Goal: Task Accomplishment & Management: Manage account settings

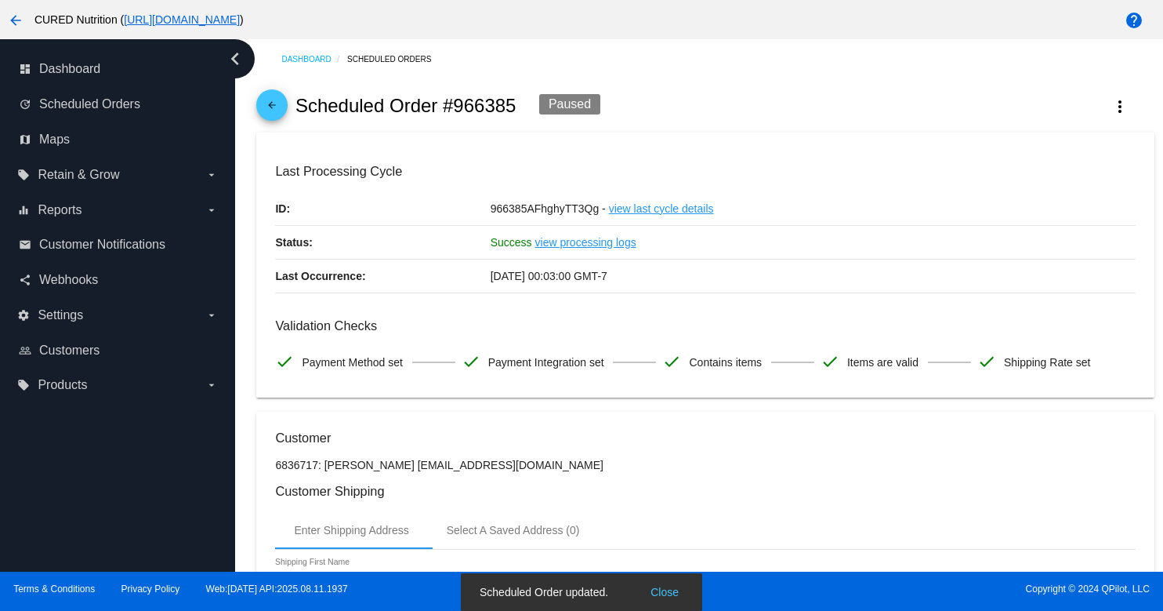
scroll to position [1467, 0]
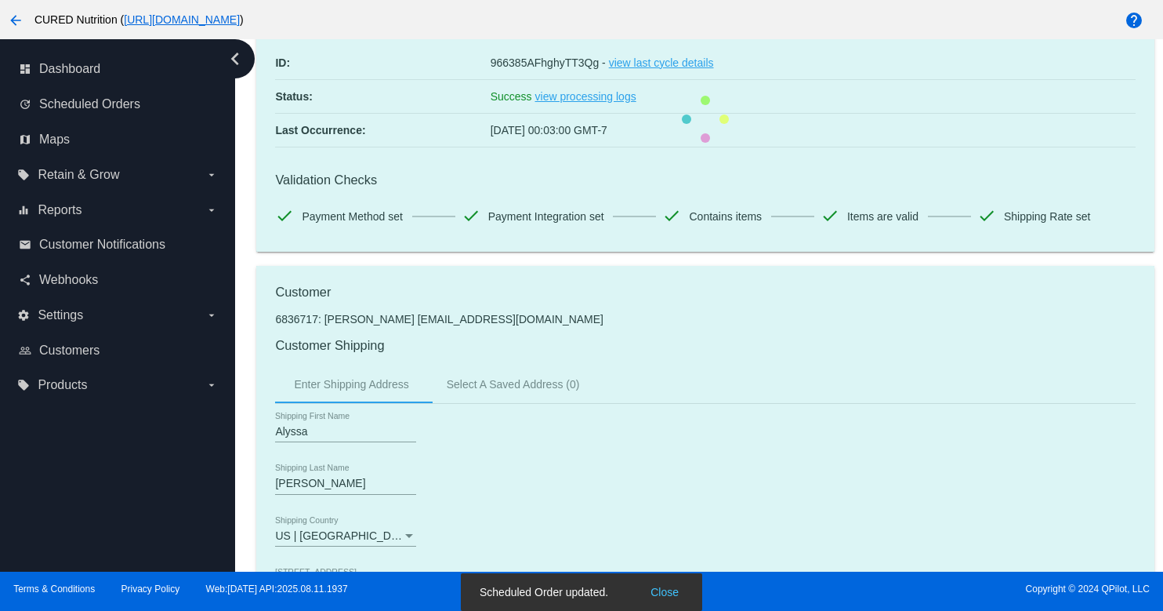
scroll to position [0, 0]
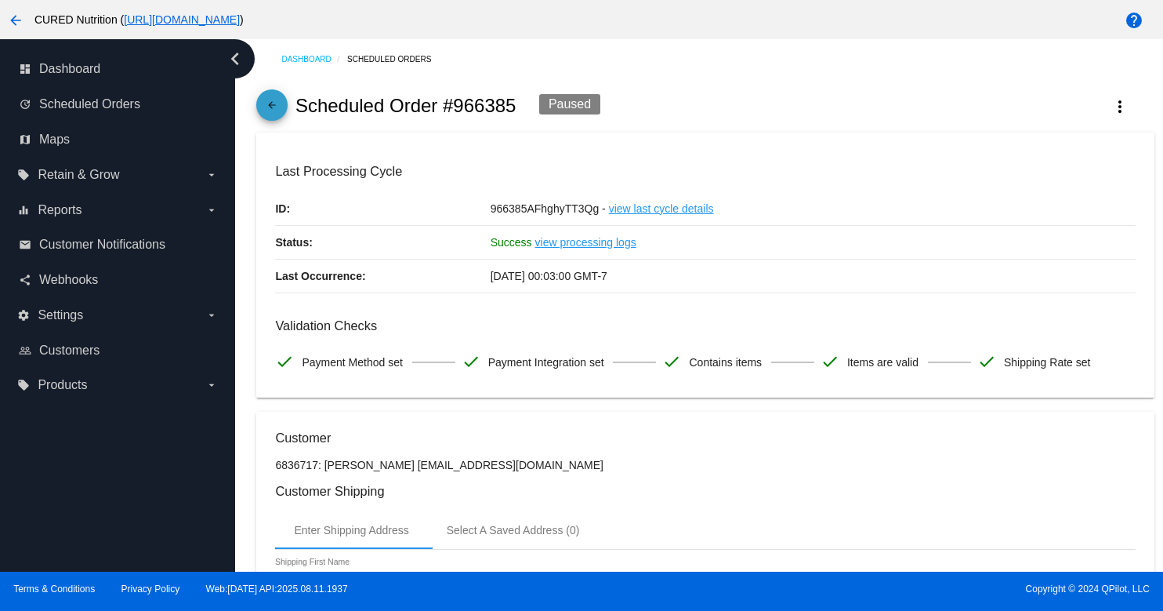
click at [274, 102] on mat-icon "arrow_back" at bounding box center [272, 109] width 19 height 19
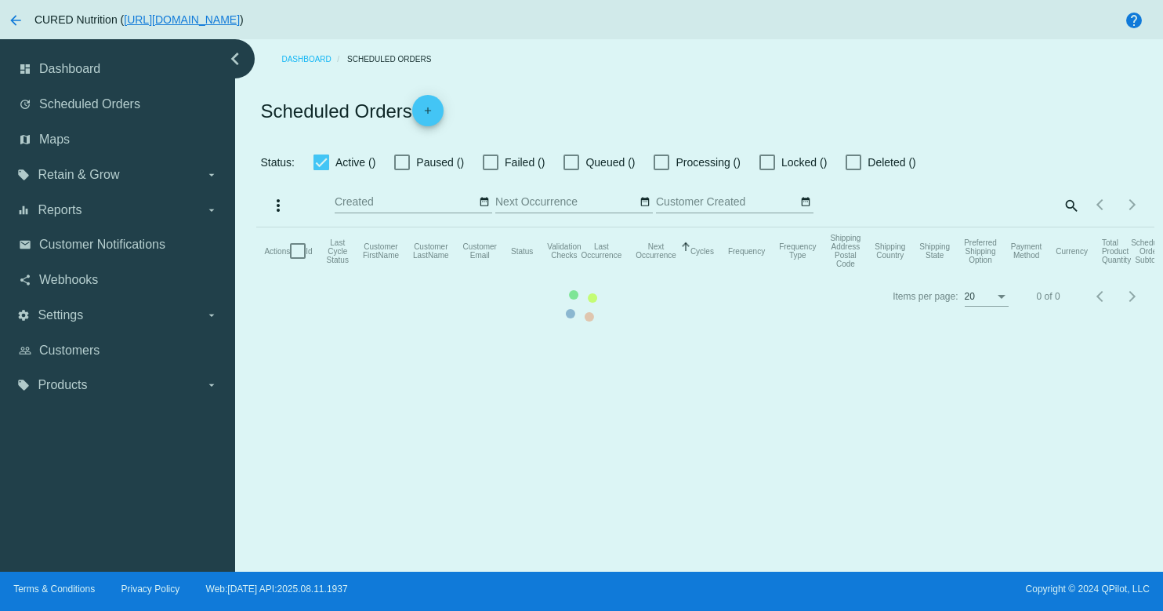
checkbox input "true"
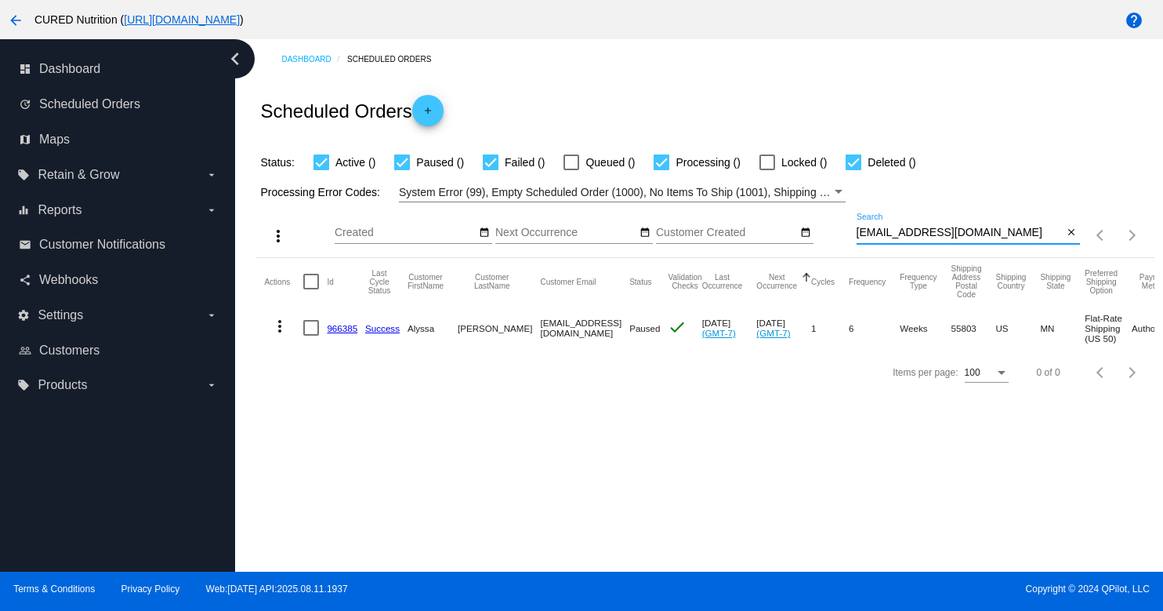
click at [976, 232] on input "[EMAIL_ADDRESS][DOMAIN_NAME]" at bounding box center [960, 233] width 207 height 13
paste input "huttonisgreat"
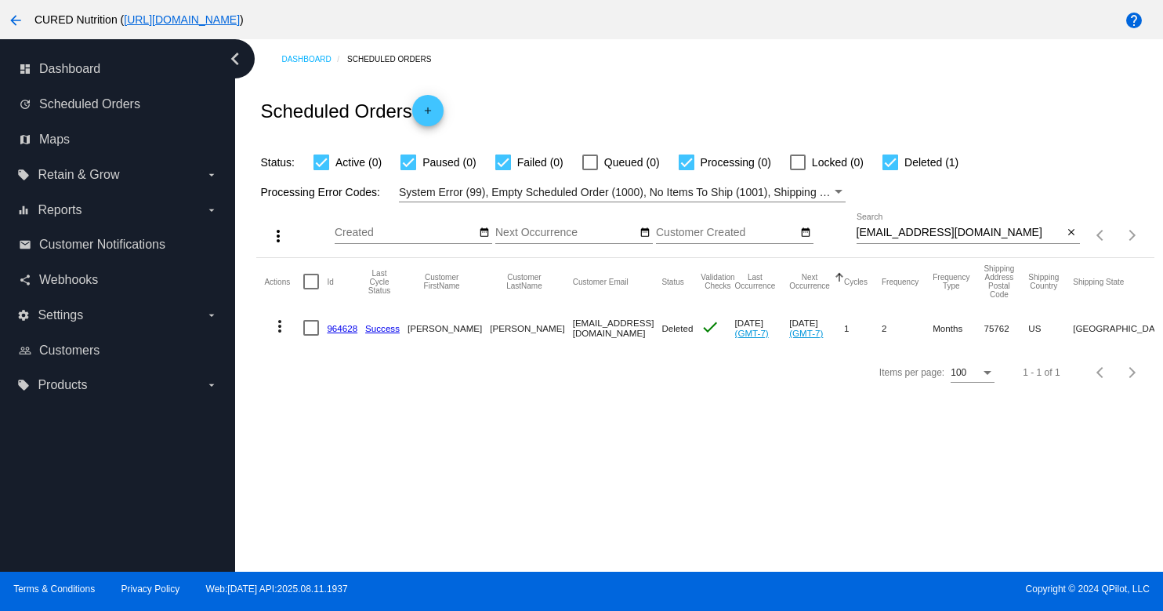
click at [898, 241] on div "[EMAIL_ADDRESS][DOMAIN_NAME] Search" at bounding box center [960, 228] width 207 height 31
click at [898, 239] on input "[EMAIL_ADDRESS][DOMAIN_NAME]" at bounding box center [960, 233] width 207 height 13
paste input "[EMAIL_ADDRESS][DOMAIN_NAME]"
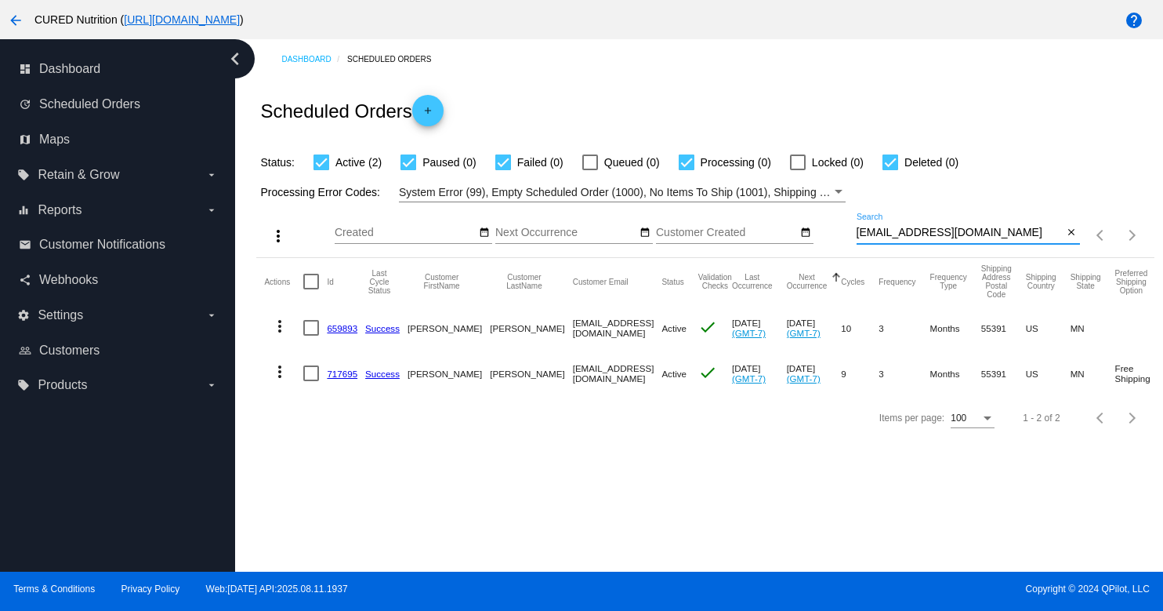
type input "[EMAIL_ADDRESS][DOMAIN_NAME]"
click at [338, 326] on link "659893" at bounding box center [342, 328] width 31 height 10
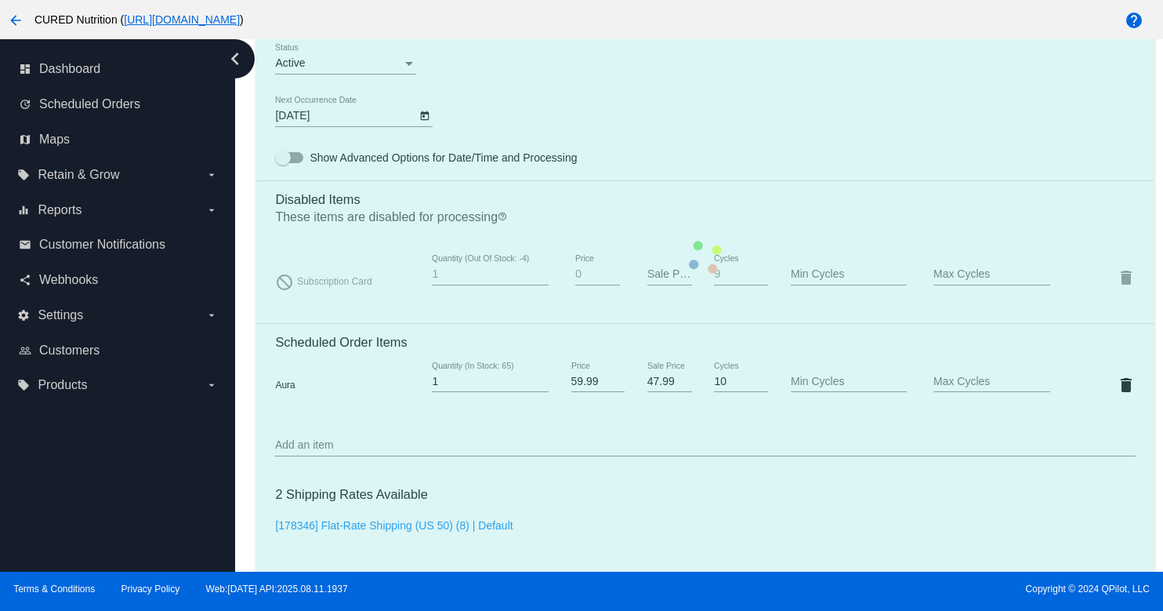
scroll to position [1020, 0]
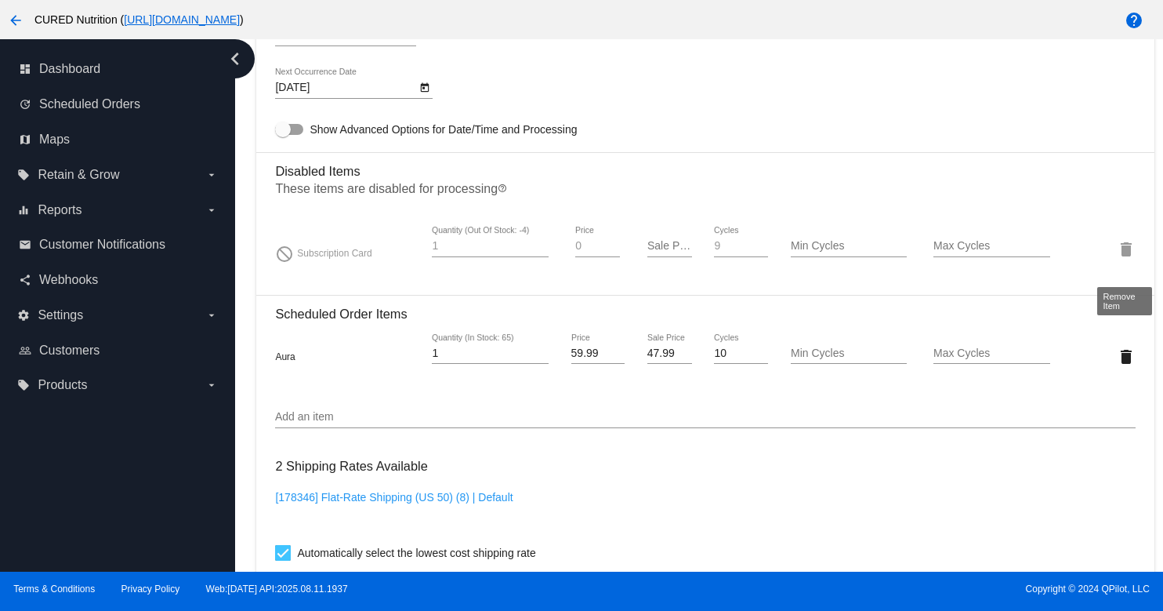
click at [1120, 259] on mat-icon "delete" at bounding box center [1126, 249] width 19 height 19
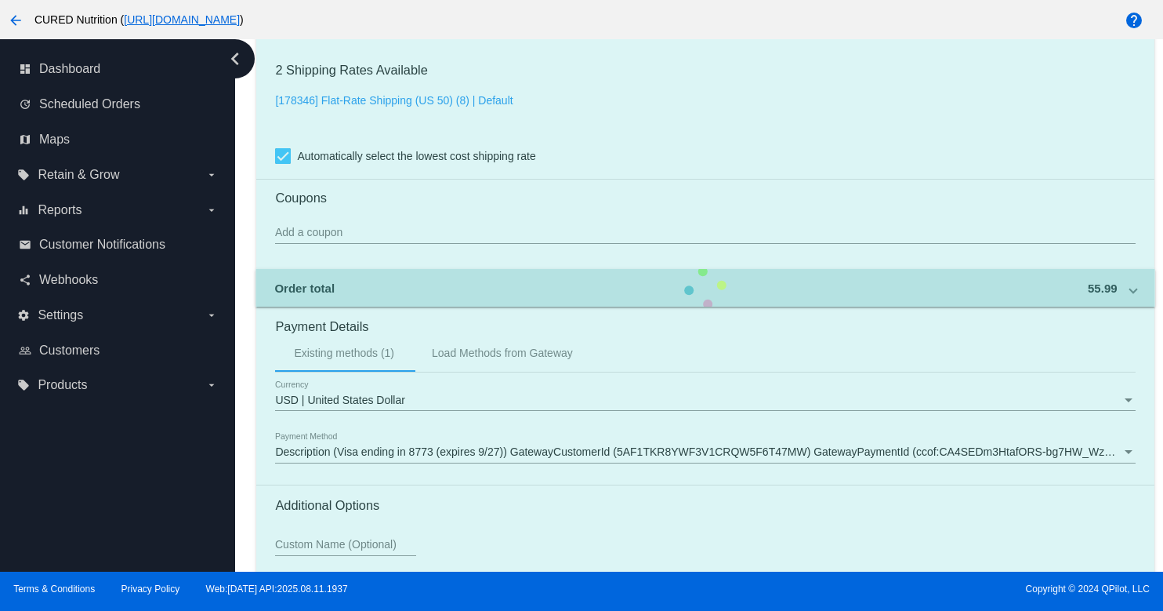
scroll to position [1422, 0]
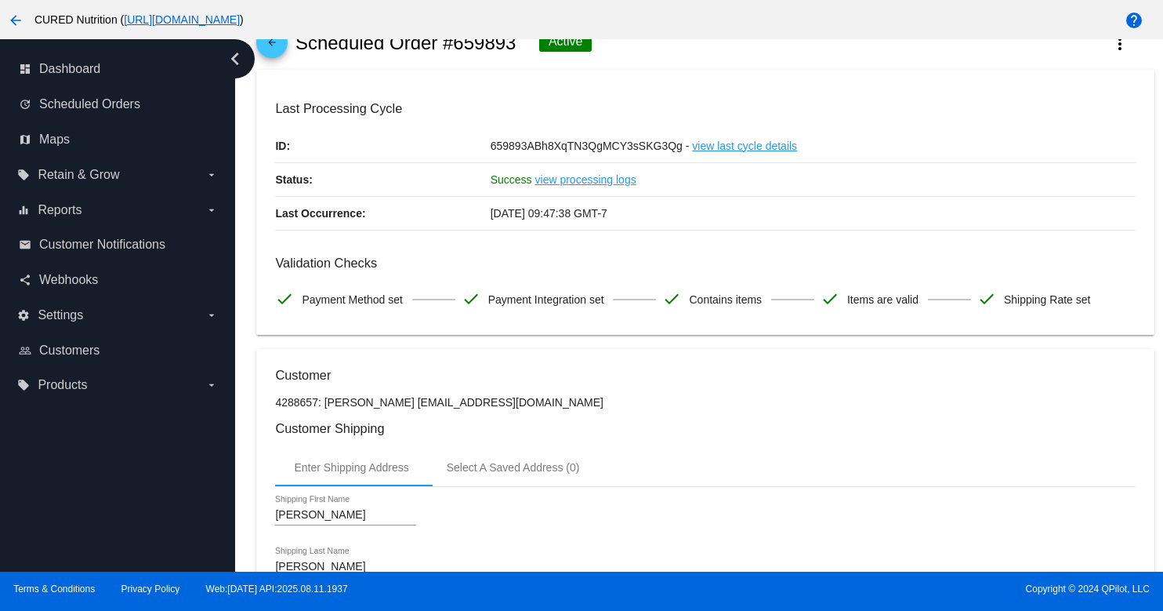
scroll to position [0, 0]
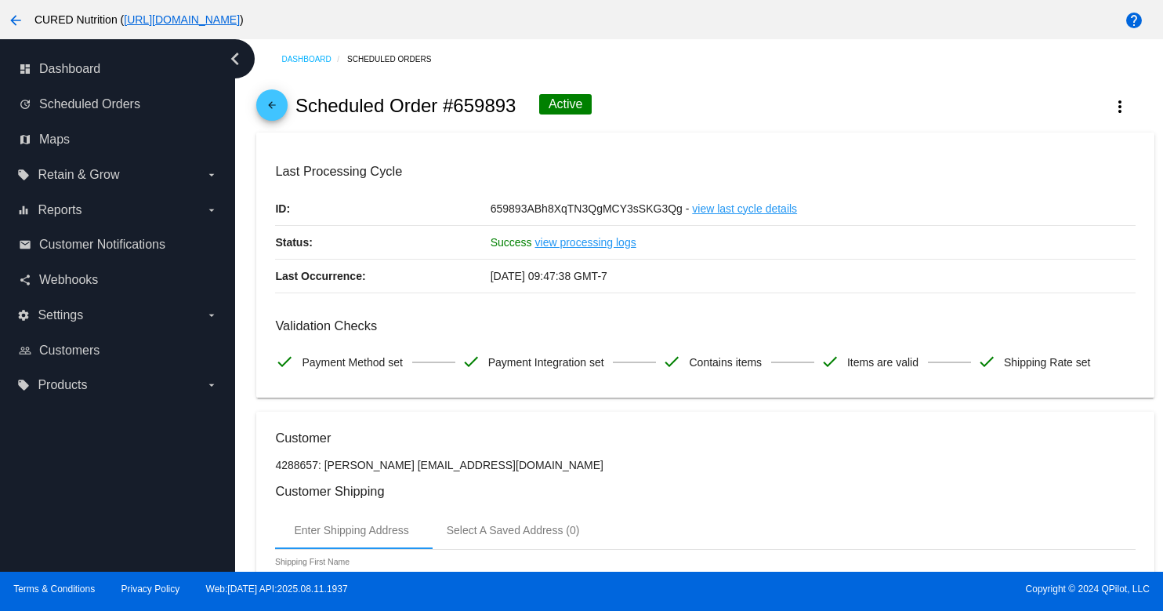
click at [278, 113] on mat-icon "arrow_back" at bounding box center [272, 109] width 19 height 19
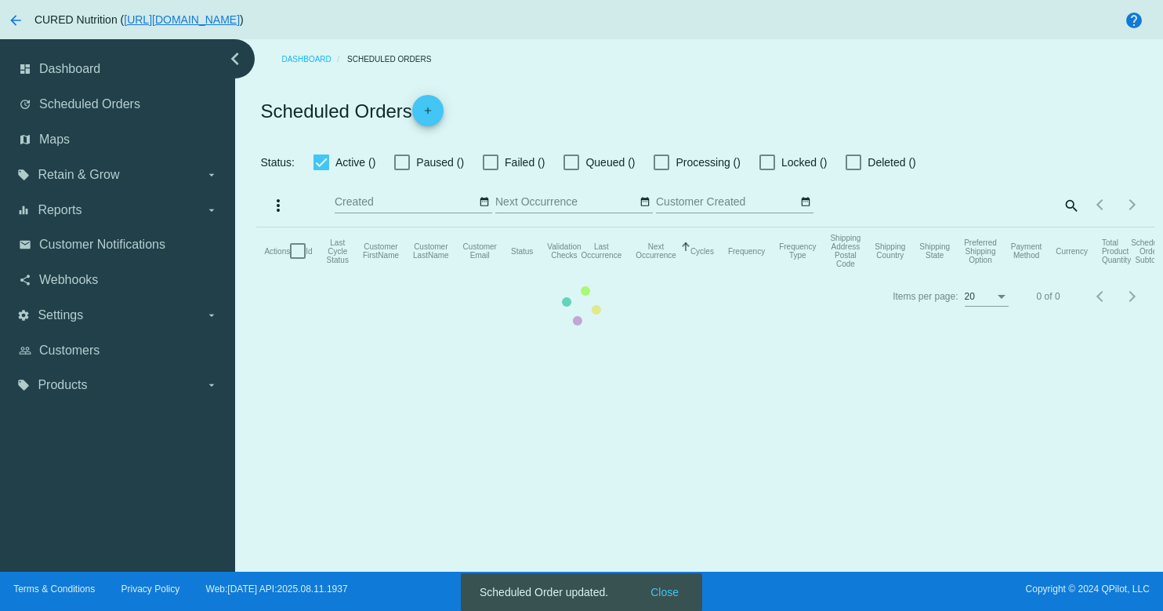
checkbox input "true"
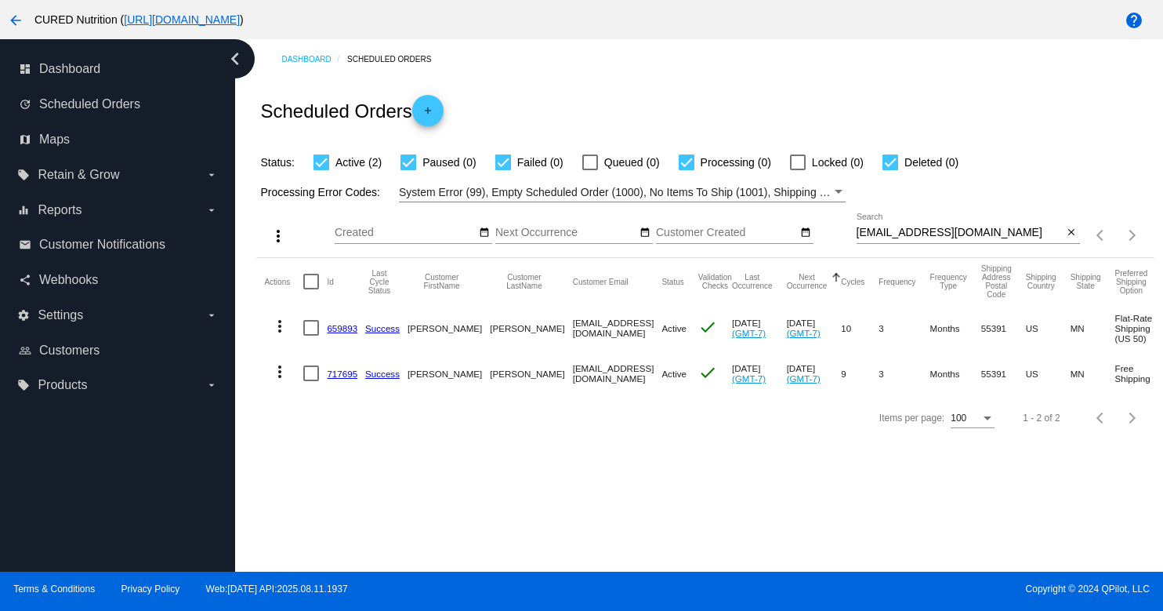
click at [345, 379] on link "717695" at bounding box center [342, 373] width 31 height 10
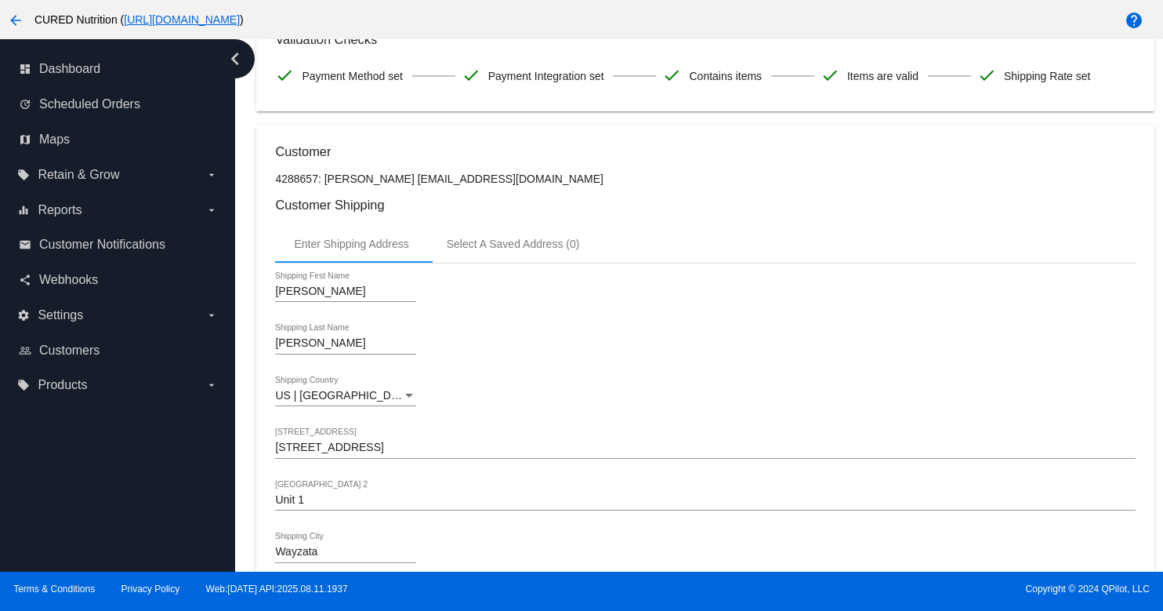
scroll to position [74, 0]
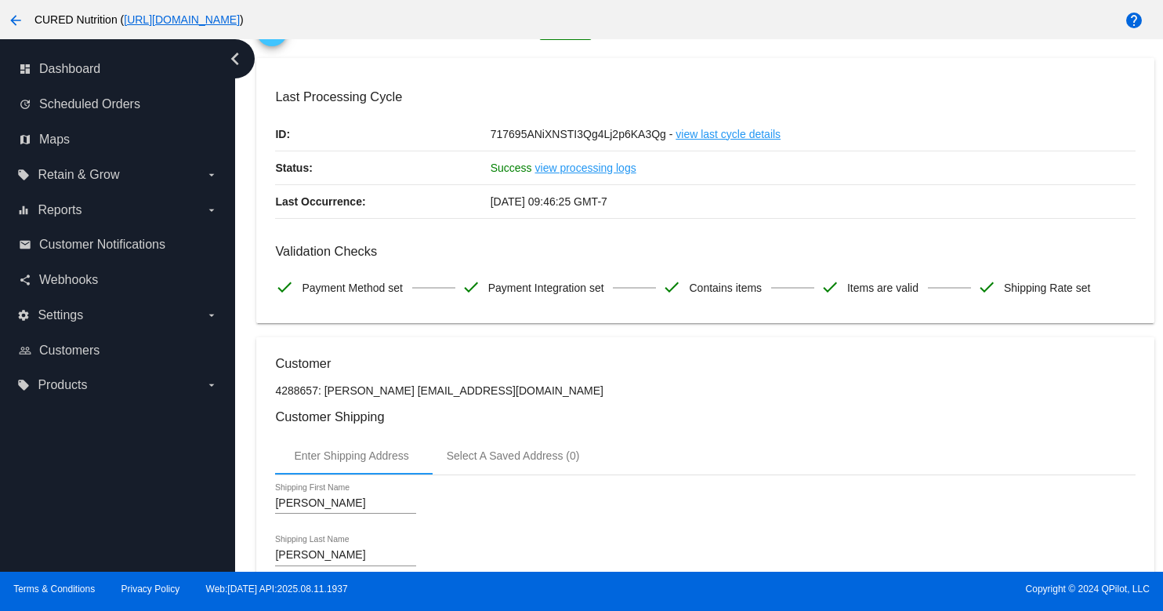
click at [438, 395] on p "4288657: [PERSON_NAME] [EMAIL_ADDRESS][DOMAIN_NAME]" at bounding box center [705, 390] width 860 height 13
drag, startPoint x: 387, startPoint y: 394, endPoint x: 520, endPoint y: 394, distance: 133.3
click at [520, 394] on p "4288657: [PERSON_NAME] [EMAIL_ADDRESS][DOMAIN_NAME]" at bounding box center [705, 390] width 860 height 13
copy p "[EMAIL_ADDRESS][DOMAIN_NAME]"
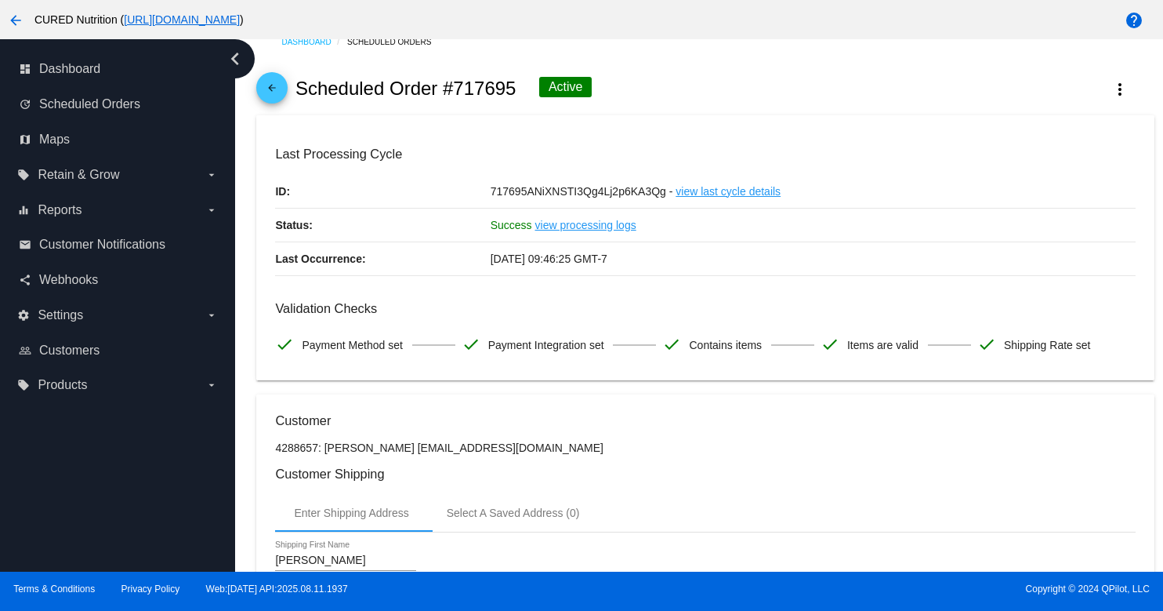
scroll to position [0, 0]
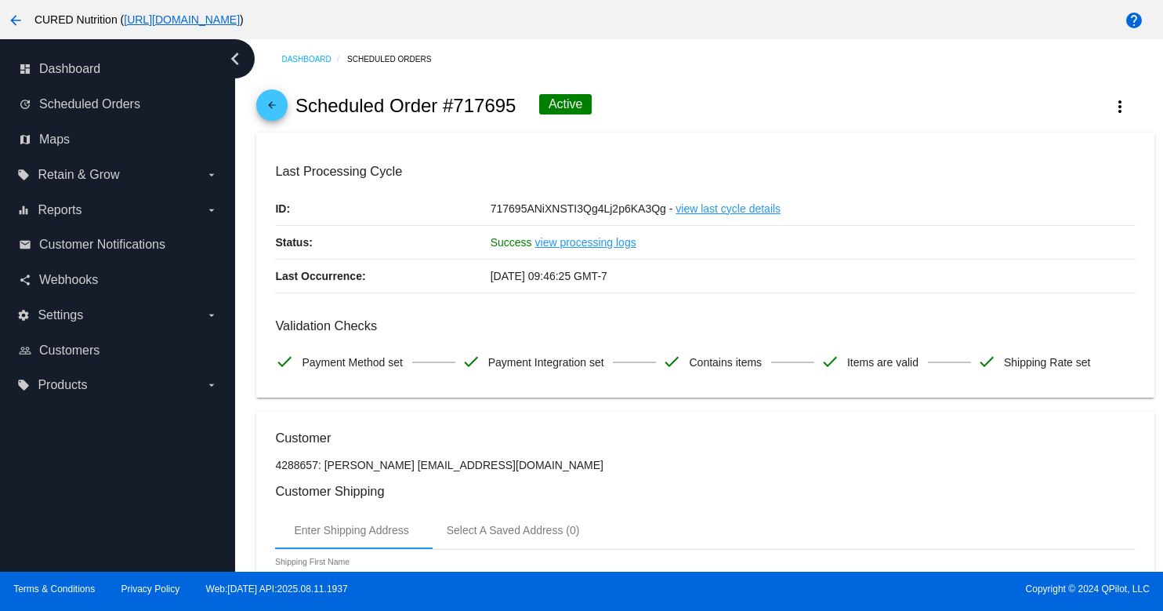
click at [266, 90] on span "arrow_back" at bounding box center [272, 108] width 19 height 38
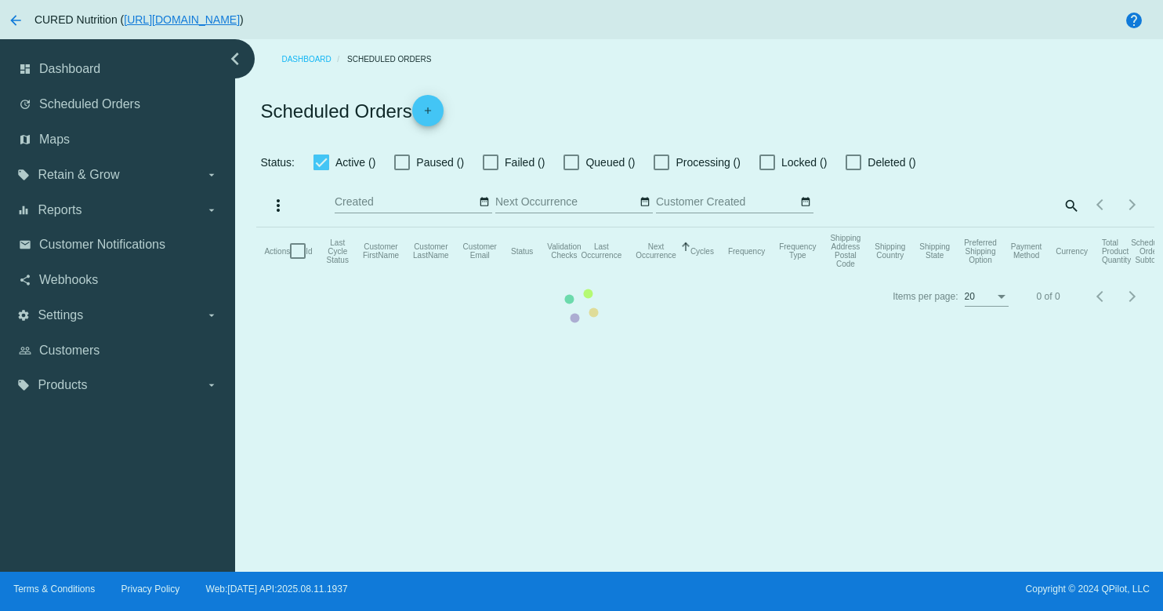
checkbox input "true"
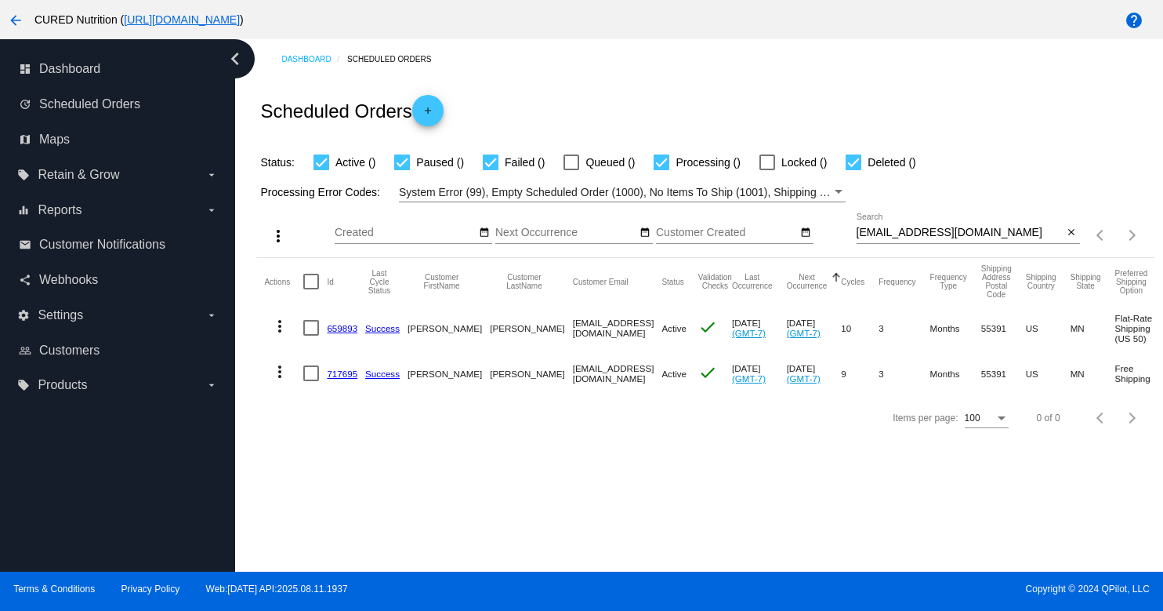
click at [964, 229] on input "[EMAIL_ADDRESS][DOMAIN_NAME]" at bounding box center [960, 233] width 207 height 13
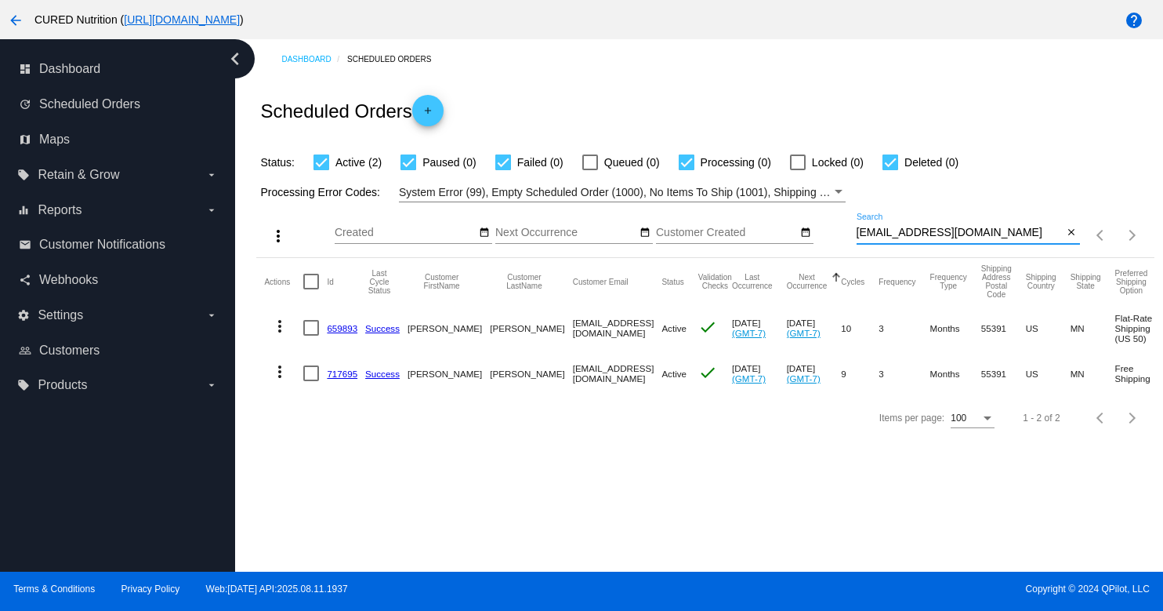
click at [964, 229] on input "[EMAIL_ADDRESS][DOMAIN_NAME]" at bounding box center [960, 233] width 207 height 13
paste input "[EMAIL_ADDRESS][DOMAIN_NAME]"
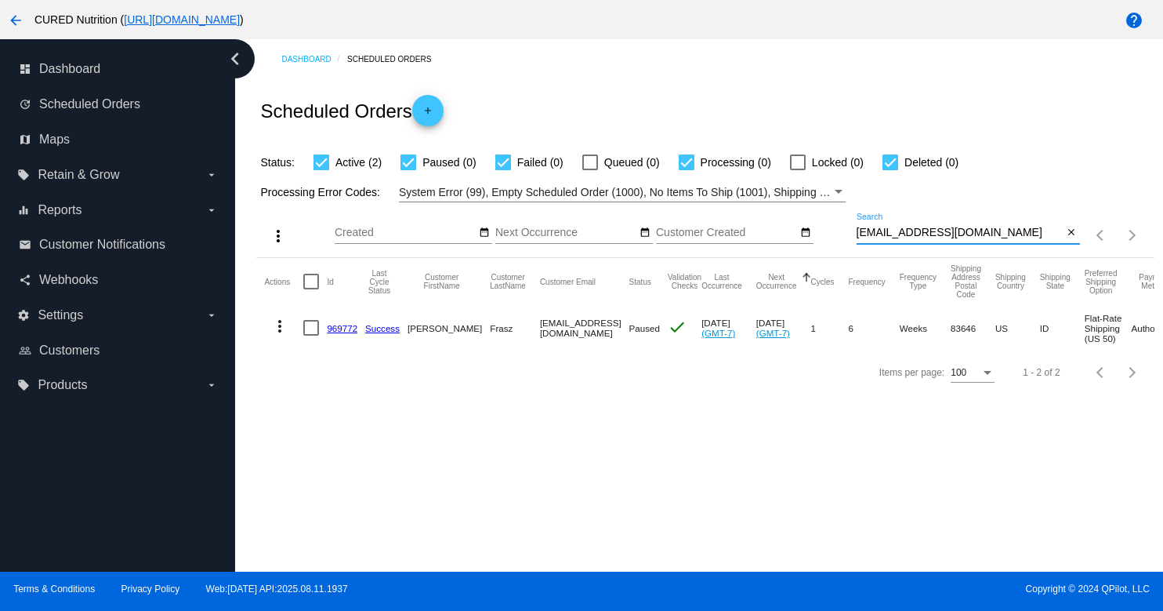
type input "[EMAIL_ADDRESS][DOMAIN_NAME]"
click at [344, 326] on link "969772" at bounding box center [342, 328] width 31 height 10
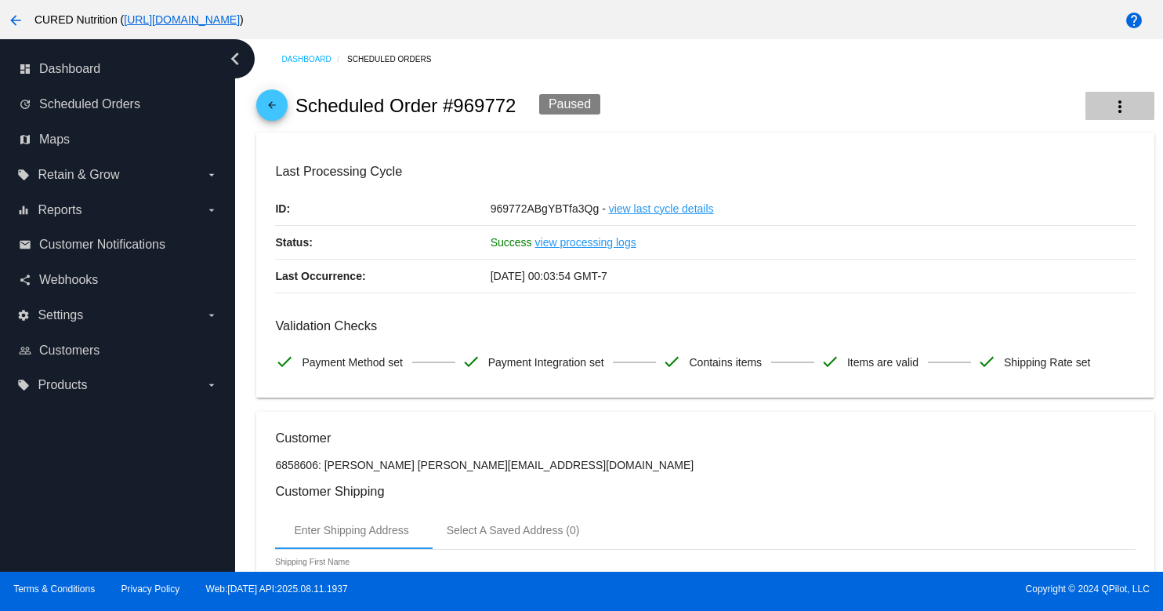
click at [1116, 100] on mat-icon "more_vert" at bounding box center [1120, 106] width 19 height 19
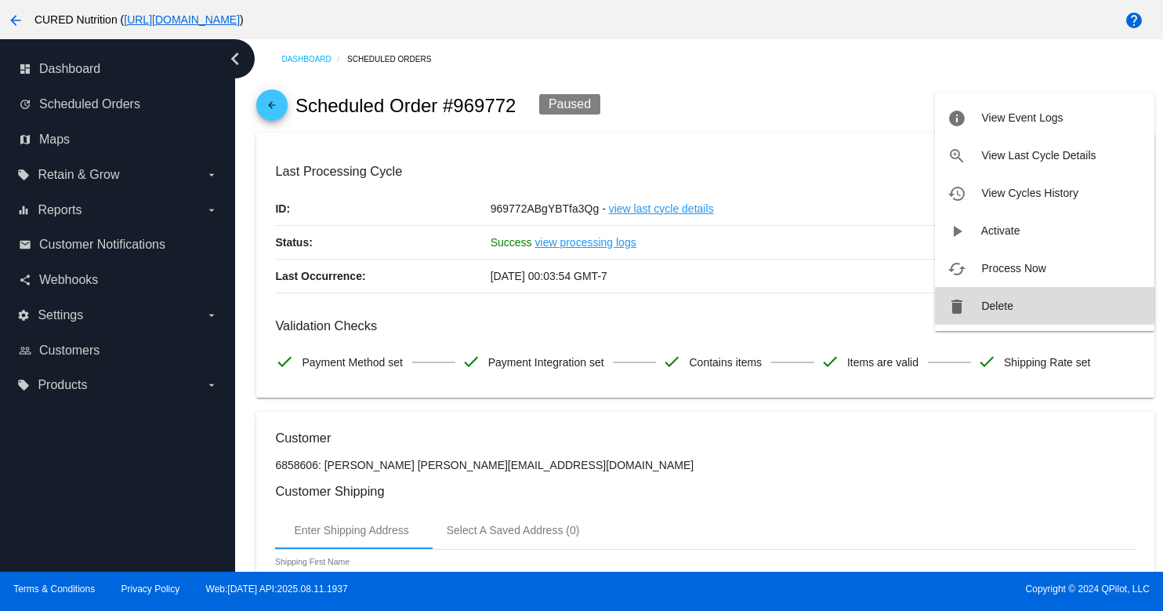
click at [989, 303] on span "Delete" at bounding box center [997, 305] width 31 height 13
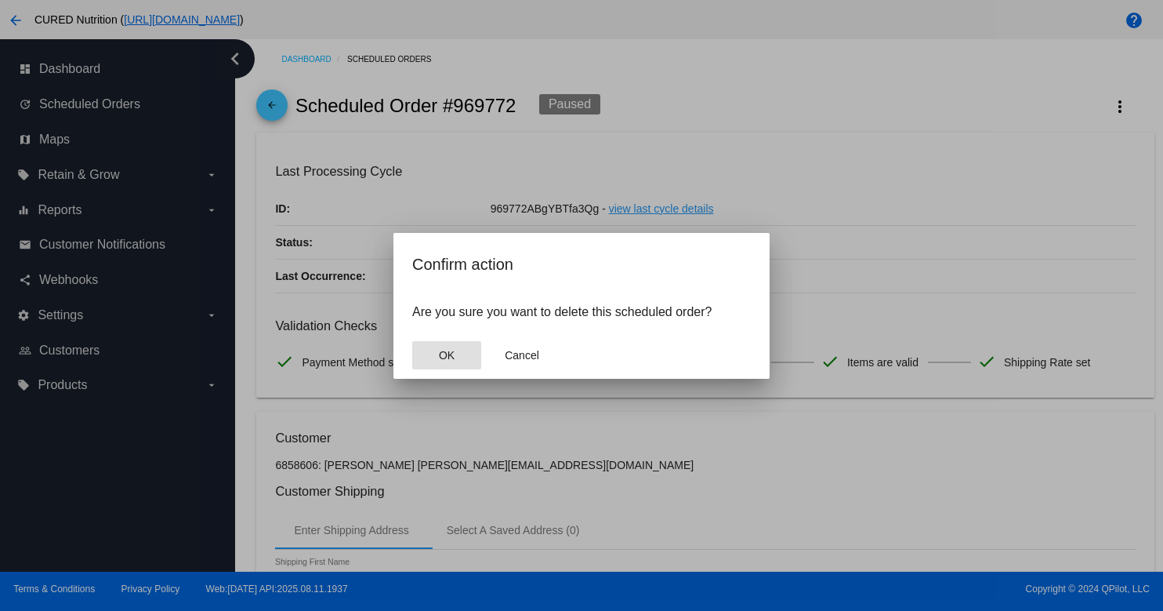
click at [441, 356] on span "OK" at bounding box center [447, 355] width 16 height 13
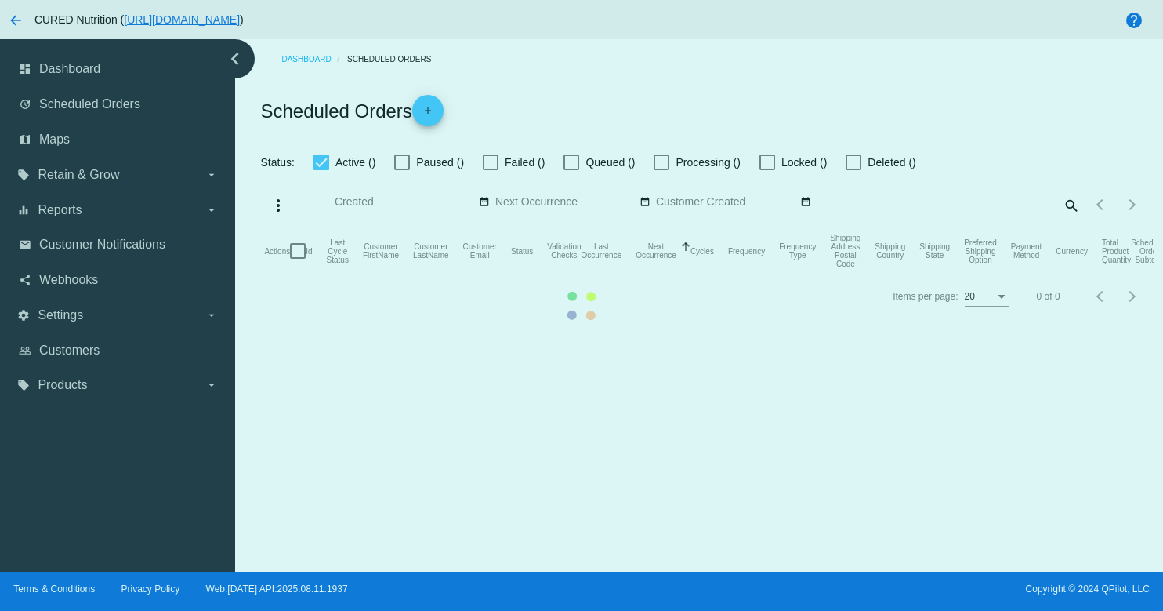
checkbox input "true"
